Goal: Task Accomplishment & Management: Manage account settings

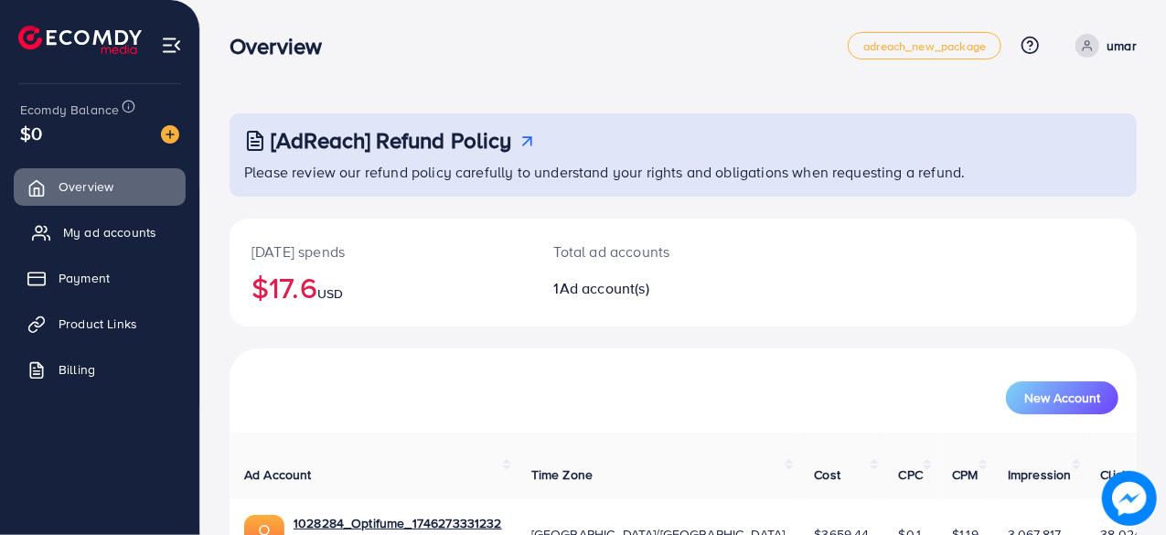
click at [108, 226] on span "My ad accounts" at bounding box center [109, 232] width 93 height 18
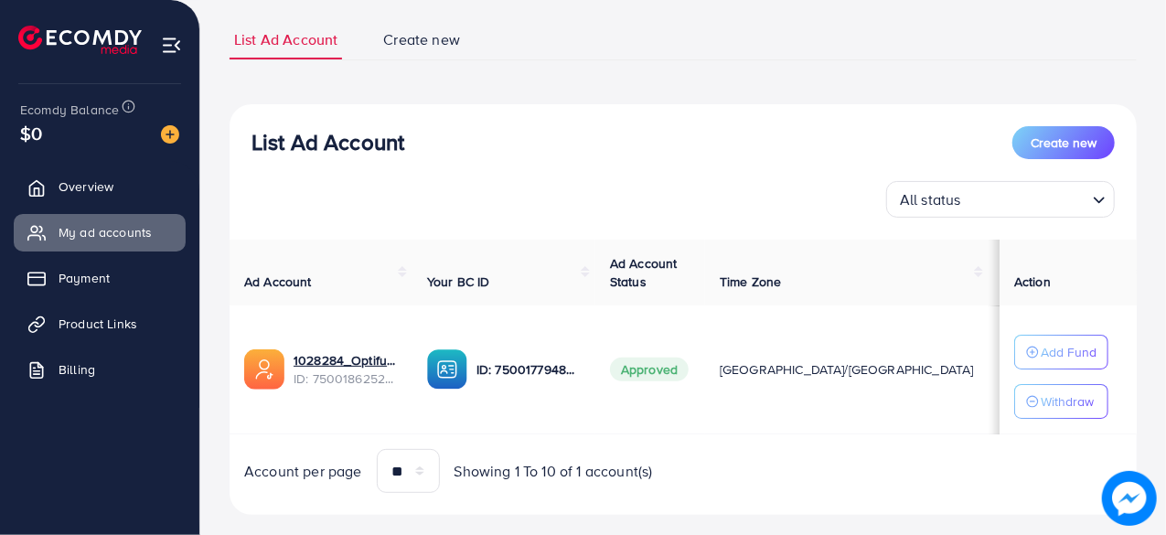
scroll to position [144, 0]
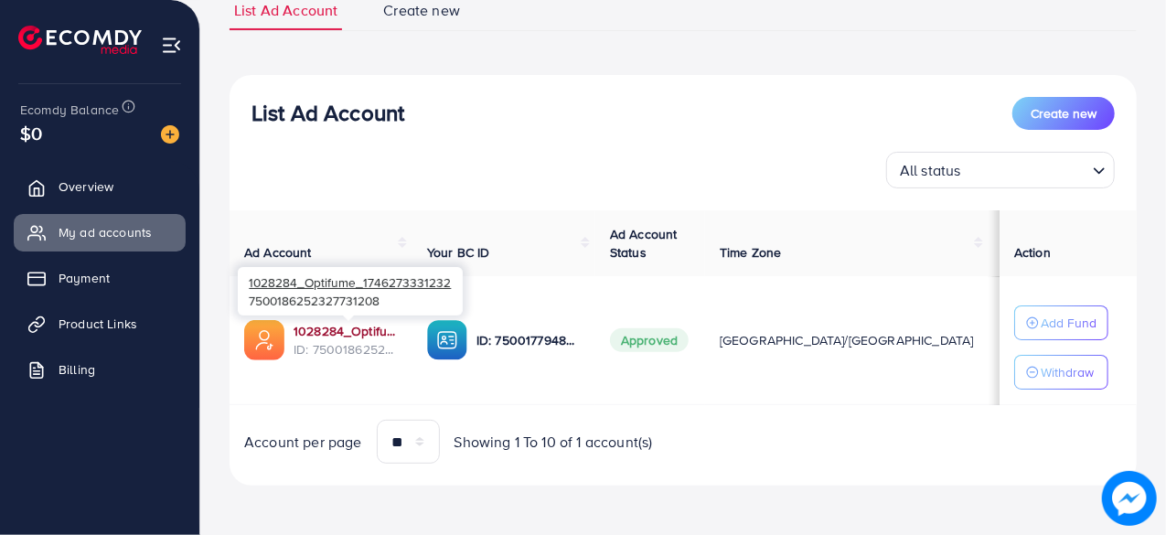
click at [366, 325] on link "1028284_Optifume_1746273331232" at bounding box center [345, 331] width 104 height 18
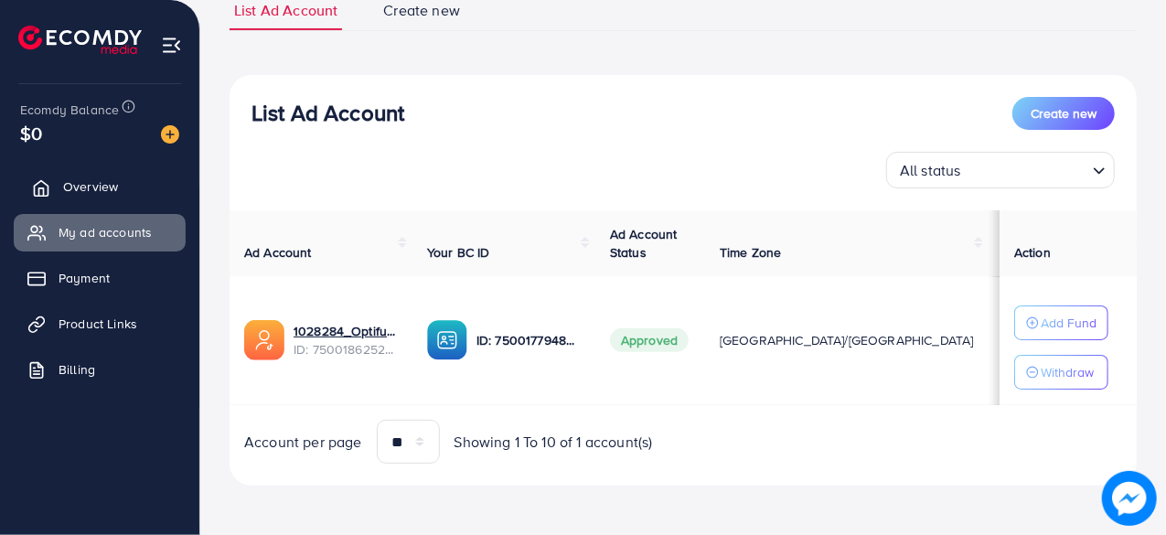
click at [91, 175] on link "Overview" at bounding box center [100, 186] width 172 height 37
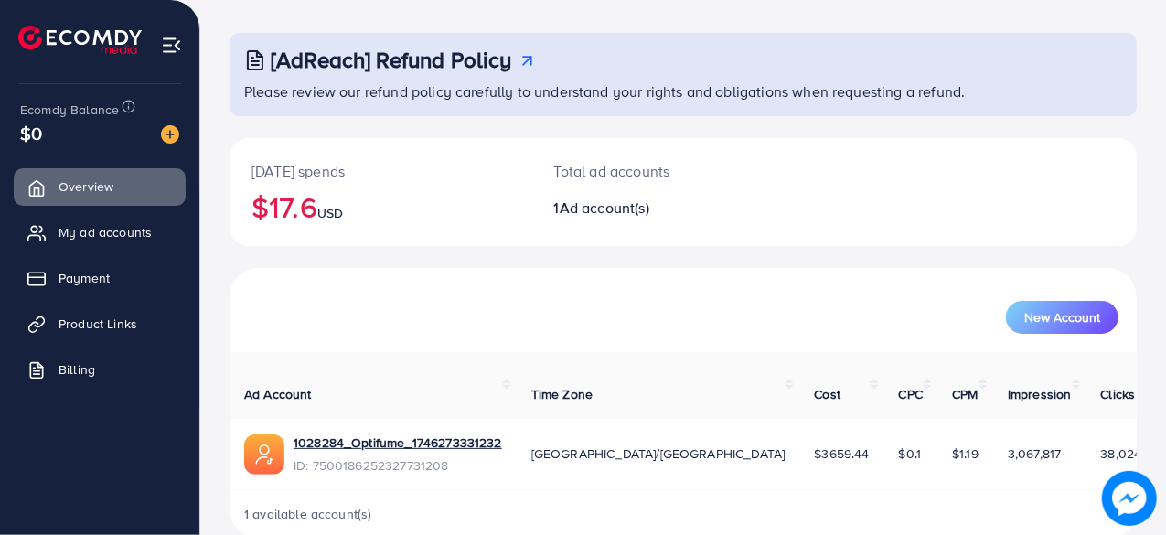
scroll to position [93, 0]
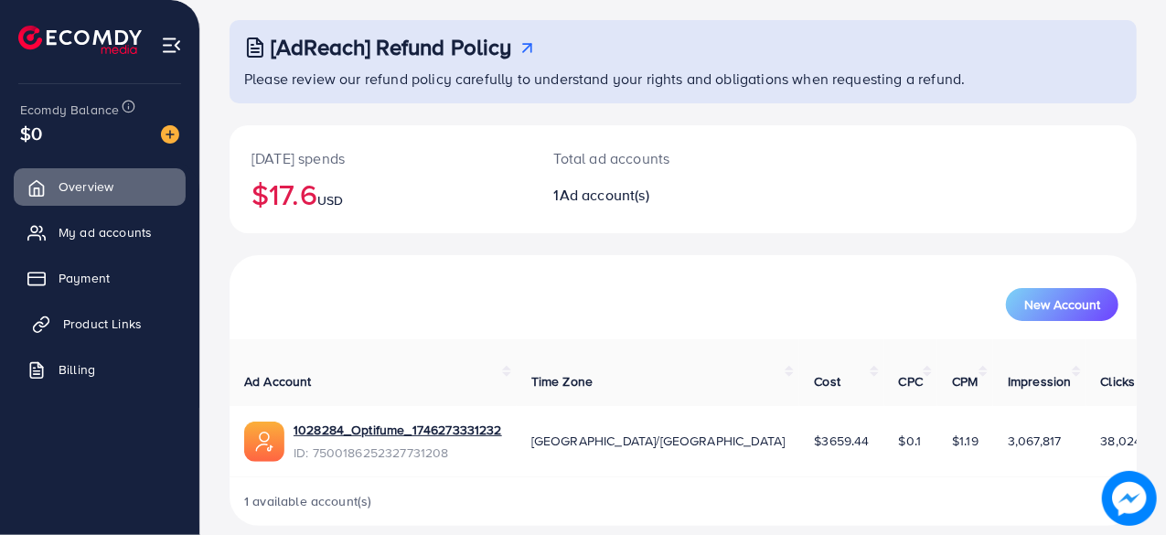
click at [75, 325] on span "Product Links" at bounding box center [102, 324] width 79 height 18
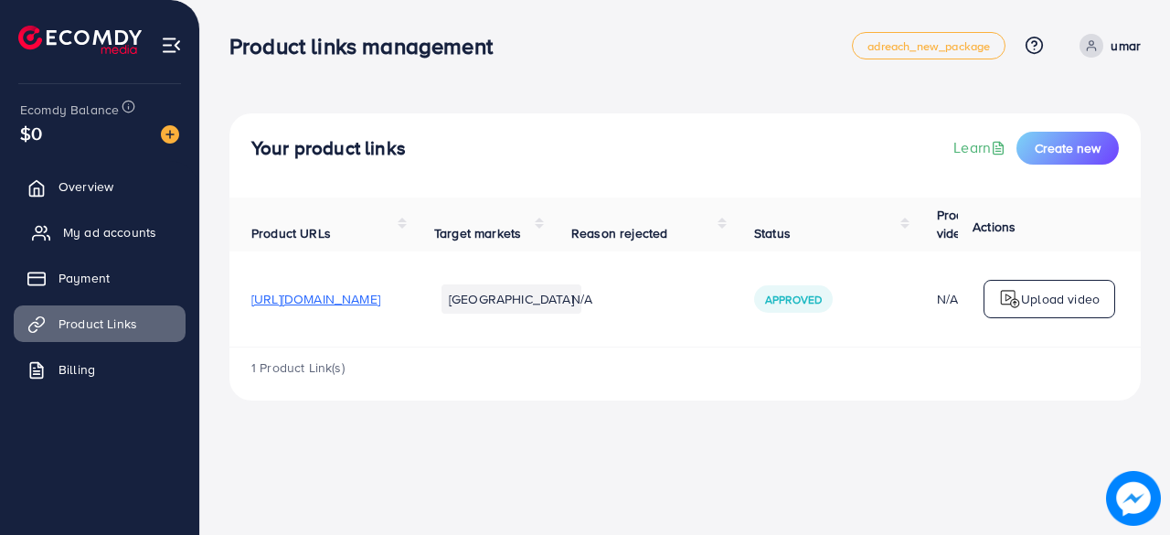
click at [84, 229] on span "My ad accounts" at bounding box center [109, 232] width 93 height 18
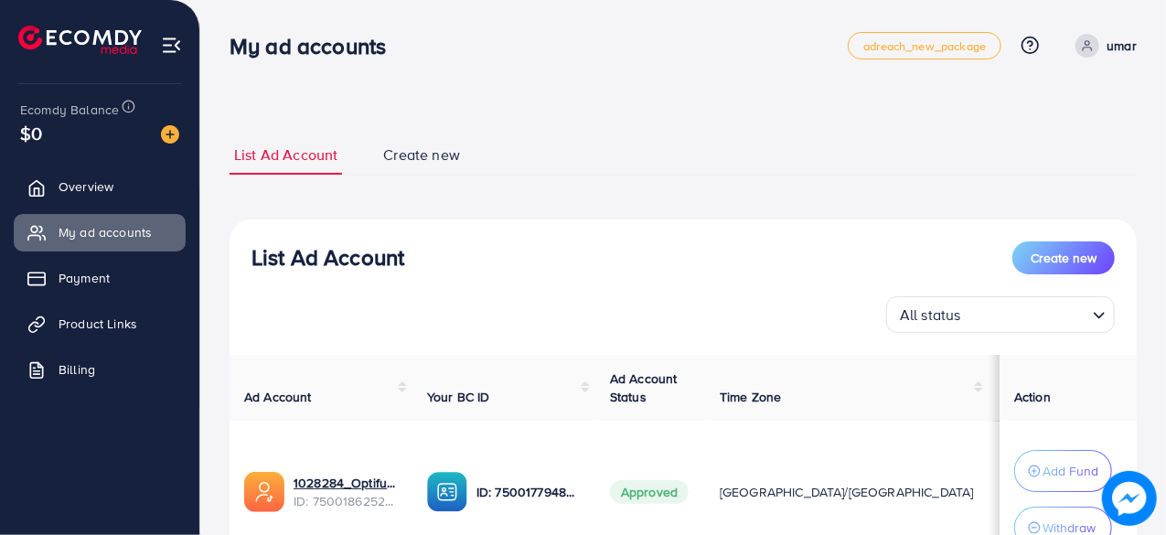
scroll to position [159, 0]
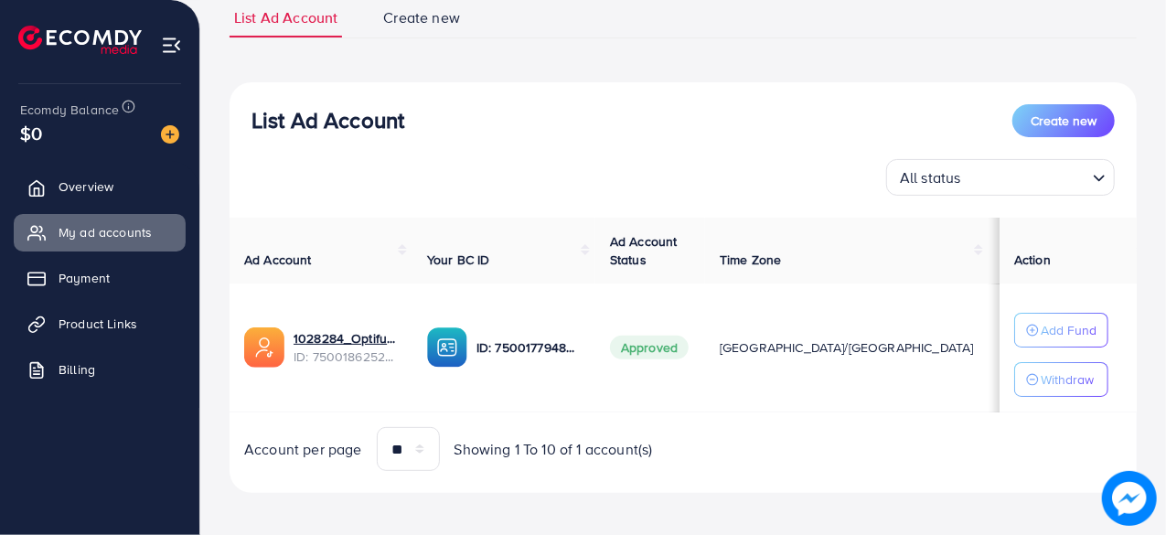
scroll to position [144, 0]
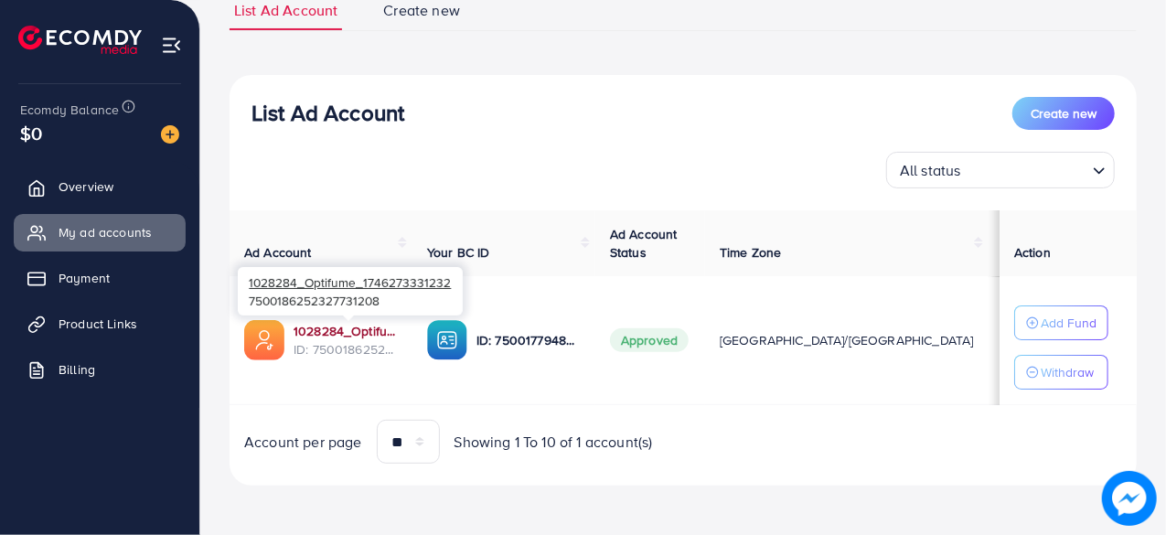
click at [346, 332] on link "1028284_Optifume_1746273331232" at bounding box center [345, 331] width 104 height 18
